Goal: Entertainment & Leisure: Consume media (video, audio)

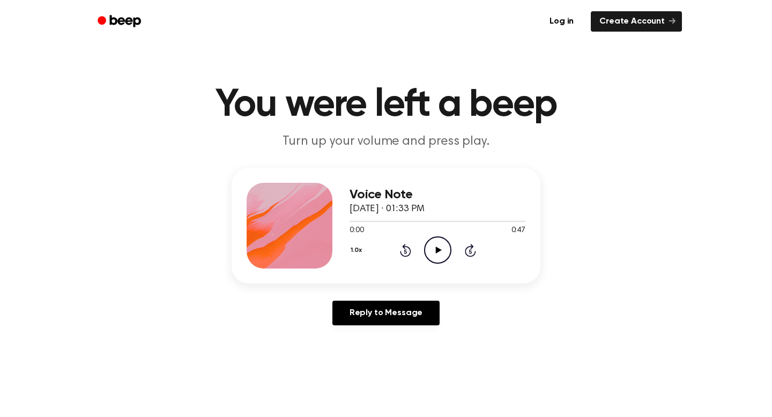
click at [444, 252] on icon "Play Audio" at bounding box center [437, 249] width 27 height 27
click at [439, 251] on icon at bounding box center [437, 250] width 5 height 7
drag, startPoint x: 359, startPoint y: 223, endPoint x: 346, endPoint y: 223, distance: 12.3
click at [347, 223] on div "Voice Note [DATE] · 01:33 PM 0:02 0:47 Your browser does not support the [objec…" at bounding box center [386, 226] width 309 height 116
click at [402, 250] on icon "Rewind 5 seconds" at bounding box center [405, 250] width 12 height 14
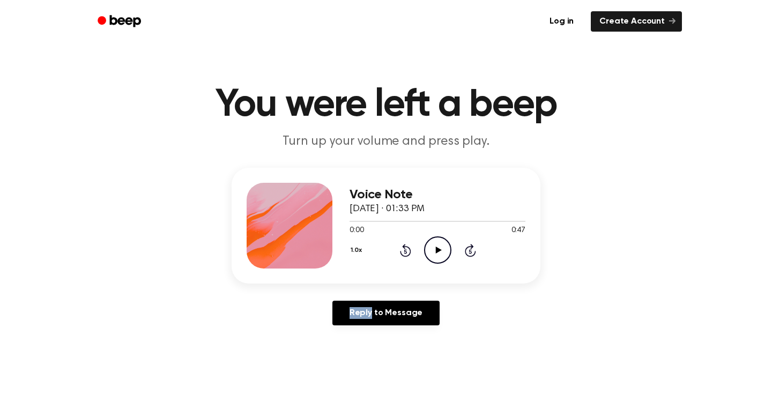
click at [402, 250] on icon "Rewind 5 seconds" at bounding box center [405, 250] width 12 height 14
click at [439, 249] on icon at bounding box center [438, 250] width 6 height 7
drag, startPoint x: 371, startPoint y: 223, endPoint x: 353, endPoint y: 223, distance: 17.7
click at [353, 223] on div at bounding box center [437, 221] width 176 height 9
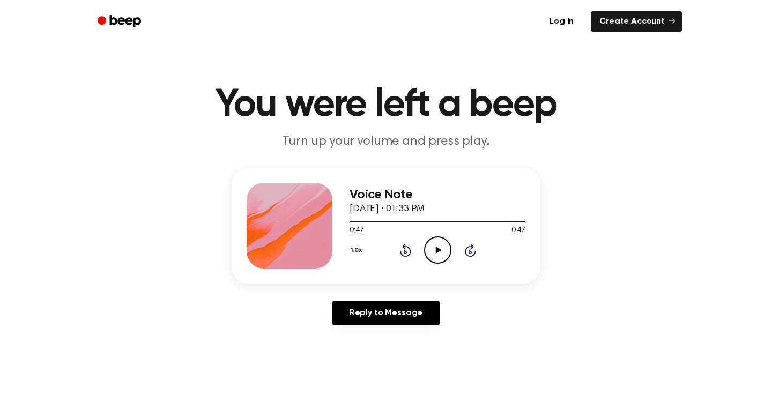
click at [436, 249] on icon at bounding box center [438, 250] width 6 height 7
click at [436, 254] on icon "Pause Audio" at bounding box center [437, 249] width 27 height 27
click at [379, 222] on div at bounding box center [386, 221] width 75 height 1
click at [432, 250] on icon "Play Audio" at bounding box center [437, 249] width 27 height 27
click at [439, 249] on icon at bounding box center [438, 250] width 6 height 7
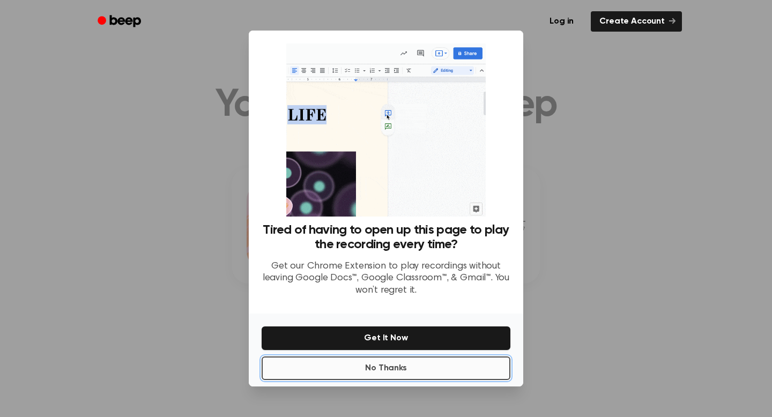
click at [392, 368] on button "No Thanks" at bounding box center [386, 368] width 249 height 24
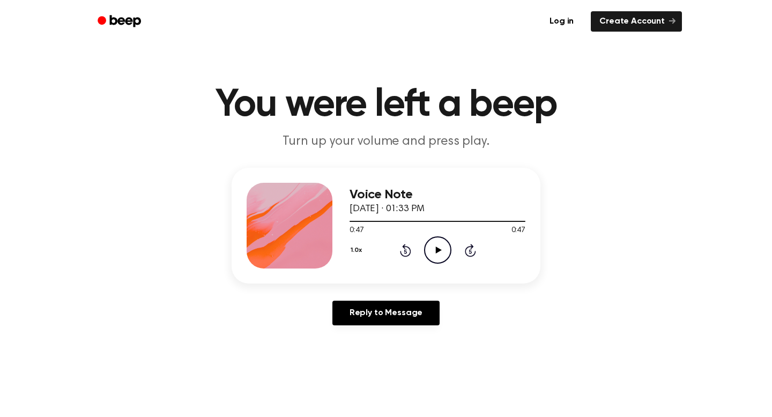
click at [439, 250] on icon at bounding box center [438, 250] width 6 height 7
click at [438, 248] on icon "Play Audio" at bounding box center [437, 249] width 27 height 27
click at [353, 222] on div at bounding box center [437, 221] width 176 height 9
click at [439, 247] on icon "Play Audio" at bounding box center [437, 249] width 27 height 27
click at [350, 222] on div at bounding box center [437, 221] width 176 height 9
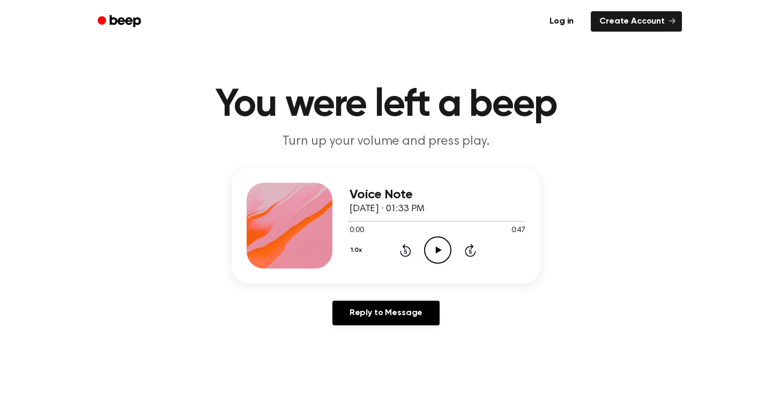
click at [434, 248] on icon "Play Audio" at bounding box center [437, 249] width 27 height 27
click at [350, 222] on div at bounding box center [437, 221] width 176 height 9
click at [436, 251] on icon at bounding box center [438, 250] width 6 height 7
click at [436, 249] on icon "Pause Audio" at bounding box center [437, 249] width 27 height 27
click at [436, 249] on icon at bounding box center [438, 250] width 6 height 7
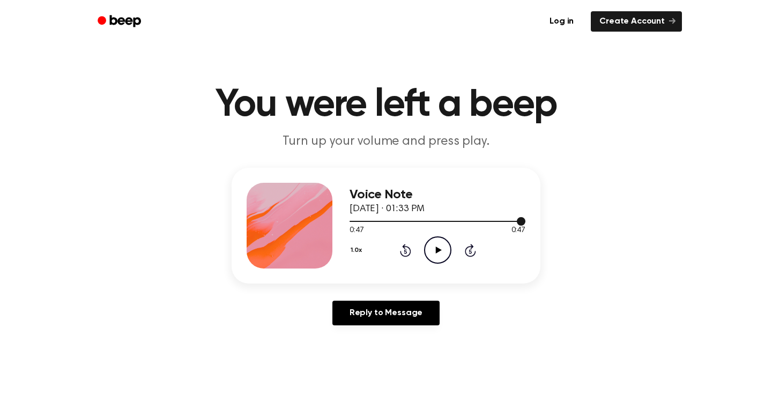
click at [349, 223] on div at bounding box center [437, 221] width 176 height 9
click at [438, 249] on icon at bounding box center [438, 250] width 6 height 7
click at [352, 223] on div at bounding box center [437, 221] width 176 height 9
click at [433, 252] on icon "Play Audio" at bounding box center [437, 249] width 27 height 27
